Goal: Complete application form: Complete application form

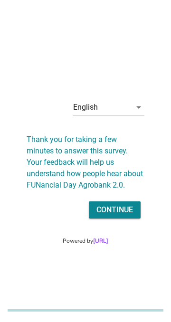
click at [123, 216] on div "Continue" at bounding box center [115, 210] width 37 height 11
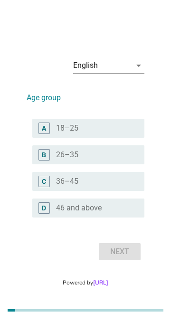
click at [100, 213] on label "46 and above" at bounding box center [79, 209] width 46 height 10
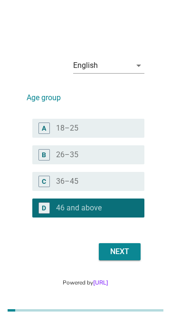
click at [127, 258] on div "Next" at bounding box center [120, 251] width 27 height 11
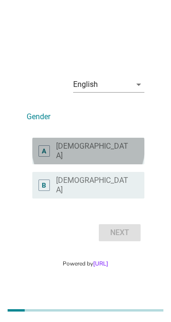
click at [99, 161] on div "radio_button_unchecked [DEMOGRAPHIC_DATA]" at bounding box center [92, 151] width 73 height 19
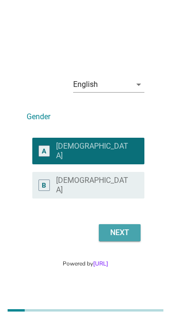
click at [125, 239] on div "Next" at bounding box center [120, 232] width 27 height 11
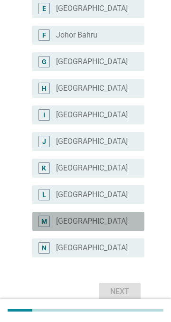
scroll to position [224, 0]
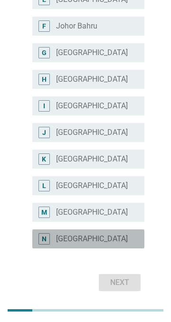
click at [102, 242] on div "radio_button_unchecked [GEOGRAPHIC_DATA]" at bounding box center [92, 239] width 73 height 10
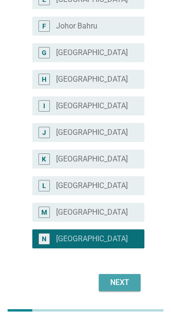
click at [128, 283] on div "Next" at bounding box center [120, 282] width 27 height 11
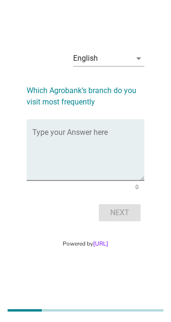
scroll to position [0, 0]
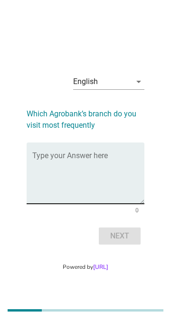
click at [99, 204] on textarea "Type your Answer here" at bounding box center [88, 179] width 112 height 50
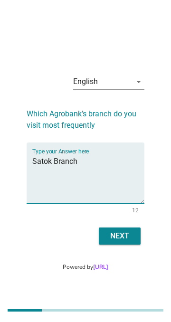
type textarea "Satok Branch"
click at [158, 176] on div "English arrow_drop_down Which Agrobank’s branch do you visit most frequently Ty…" at bounding box center [85, 157] width 148 height 212
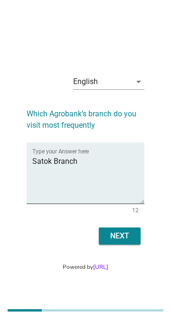
click at [130, 242] on div "Next" at bounding box center [120, 236] width 27 height 11
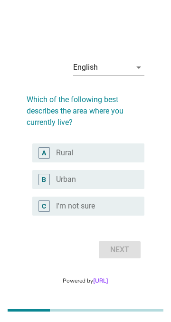
click at [107, 185] on div "radio_button_unchecked Urban" at bounding box center [92, 180] width 73 height 10
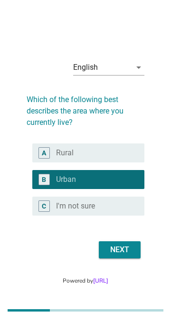
click at [130, 256] on div "Next" at bounding box center [120, 249] width 27 height 11
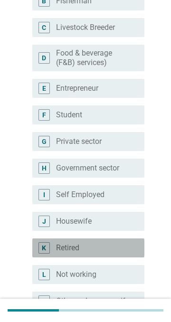
scroll to position [142, 0]
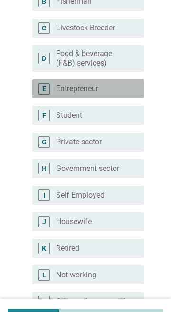
click at [115, 89] on div "radio_button_unchecked Entrepreneur" at bounding box center [92, 89] width 73 height 10
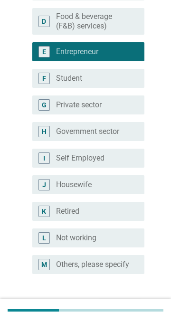
scroll to position [229, 0]
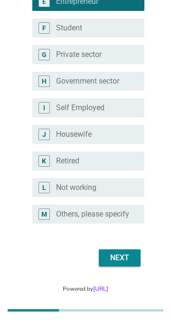
click at [129, 264] on div "Next" at bounding box center [120, 258] width 27 height 11
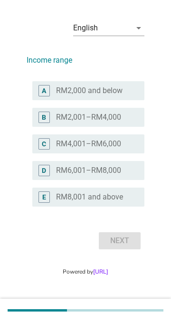
scroll to position [0, 0]
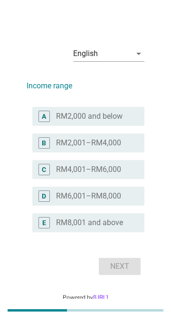
click at [126, 175] on div "radio_button_unchecked RM4,001–RM6,000" at bounding box center [92, 170] width 73 height 10
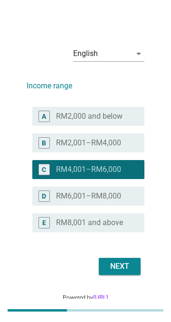
click at [127, 273] on div "Next" at bounding box center [120, 266] width 27 height 11
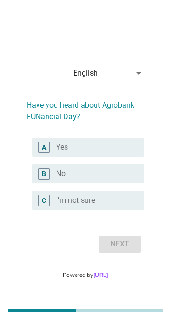
click at [98, 179] on div "radio_button_unchecked No" at bounding box center [92, 174] width 73 height 10
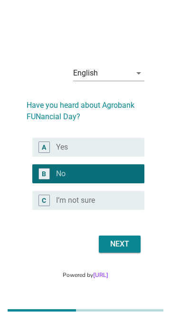
click at [130, 250] on div "Next" at bounding box center [120, 244] width 27 height 11
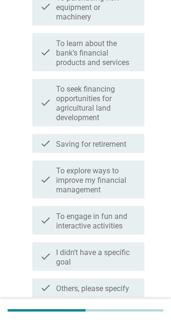
scroll to position [228, 0]
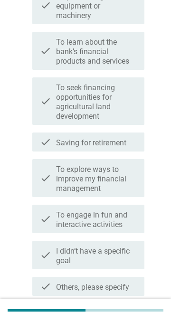
click at [116, 255] on label "I didn’t have a specific goal" at bounding box center [96, 256] width 81 height 19
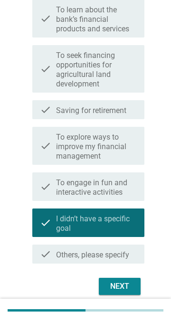
scroll to position [263, 0]
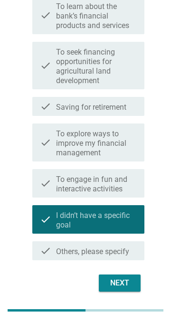
click at [127, 282] on div "Next" at bounding box center [120, 283] width 27 height 11
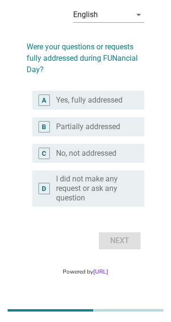
scroll to position [0, 0]
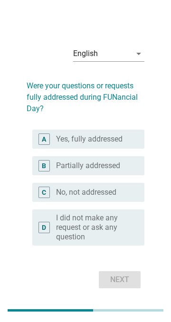
click at [115, 229] on label "I did not make any request or ask any question" at bounding box center [92, 228] width 73 height 29
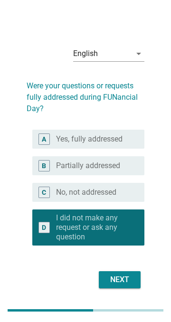
click at [128, 283] on div "Next" at bounding box center [120, 279] width 27 height 11
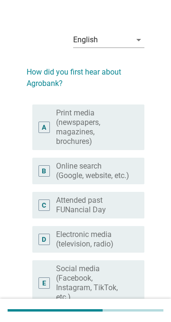
scroll to position [13, 0]
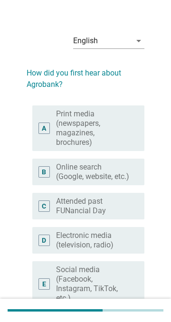
click at [110, 175] on label "Online search (Google, website, etc.)" at bounding box center [92, 172] width 73 height 19
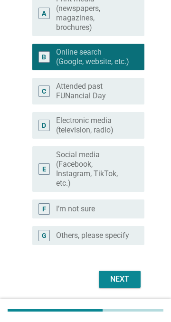
scroll to position [159, 0]
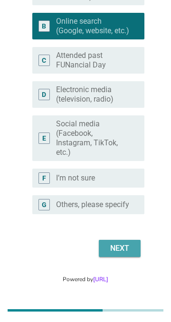
click at [127, 254] on div "Next" at bounding box center [120, 248] width 27 height 11
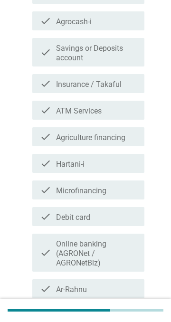
scroll to position [0, 0]
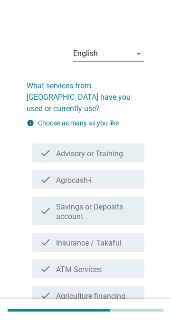
click at [113, 203] on label "Savings or Deposits account" at bounding box center [96, 212] width 81 height 19
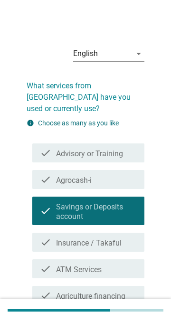
click at [118, 239] on label "Insurance / Takaful" at bounding box center [89, 244] width 66 height 10
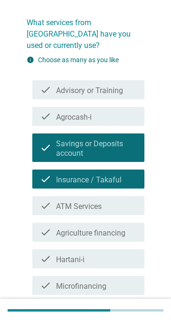
scroll to position [66, 0]
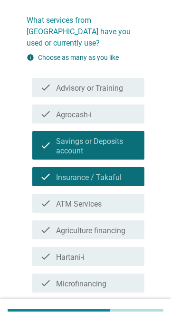
click at [120, 198] on div "check_box_outline_blank ATM Services" at bounding box center [96, 203] width 81 height 11
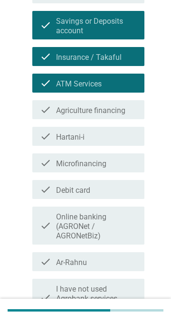
scroll to position [188, 0]
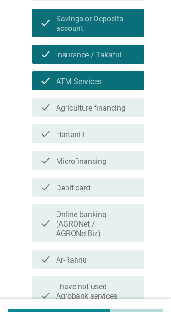
click at [113, 214] on label "Online banking (AGRONet / AGRONetBiz)" at bounding box center [96, 224] width 81 height 29
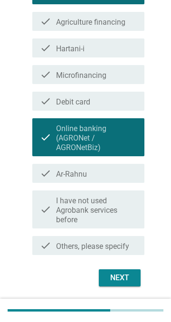
scroll to position [275, 0]
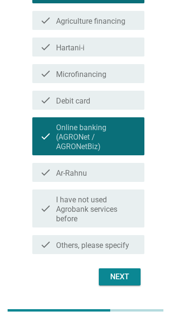
click at [128, 272] on div "Next" at bounding box center [120, 277] width 27 height 11
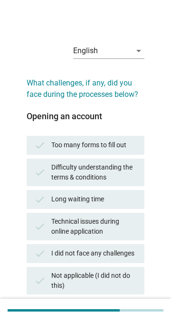
scroll to position [2, 0]
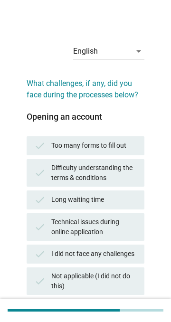
click at [116, 200] on div "Long waiting time" at bounding box center [94, 200] width 86 height 11
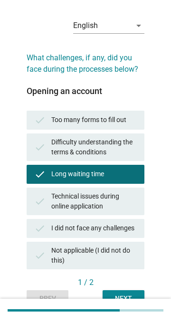
scroll to position [57, 0]
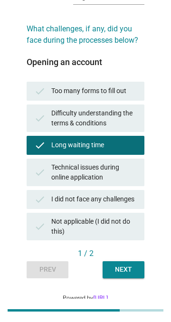
click at [132, 270] on div "Next" at bounding box center [123, 270] width 27 height 10
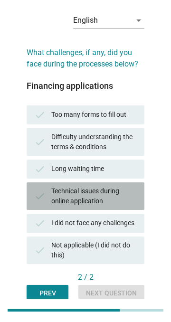
scroll to position [33, 0]
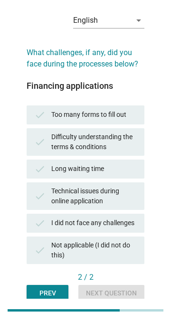
click at [125, 250] on div "Not applicable (I did not do this)" at bounding box center [94, 251] width 86 height 20
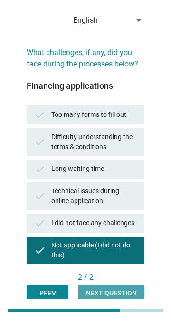
click at [124, 293] on div "Next question" at bounding box center [111, 294] width 51 height 10
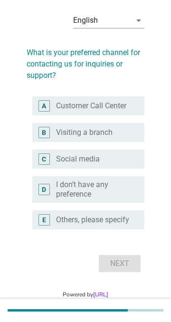
scroll to position [0, 0]
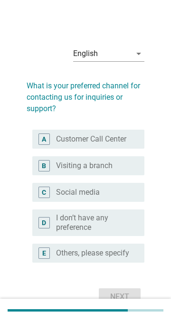
click at [126, 138] on label "Customer Call Center" at bounding box center [91, 140] width 70 height 10
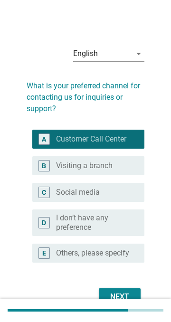
click at [127, 303] on div "Next" at bounding box center [120, 297] width 27 height 11
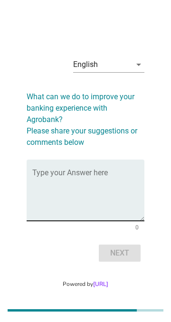
click at [99, 221] on textarea "Type your Answer here" at bounding box center [88, 196] width 112 height 50
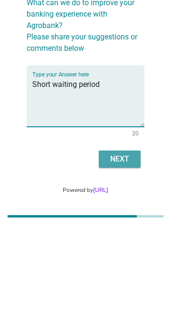
type textarea "Short waiting period"
click at [131, 259] on div "Next" at bounding box center [120, 253] width 27 height 11
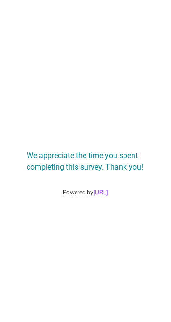
click at [0, 320] on div "We appreciate the time you spent completing this survey. Thank you! Powered by …" at bounding box center [85, 161] width 171 height 322
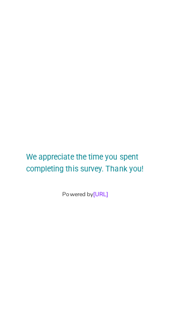
click at [127, 157] on h2 "We appreciate the time you spent completing this survey. Thank you!" at bounding box center [86, 157] width 118 height 32
